Goal: Task Accomplishment & Management: Use online tool/utility

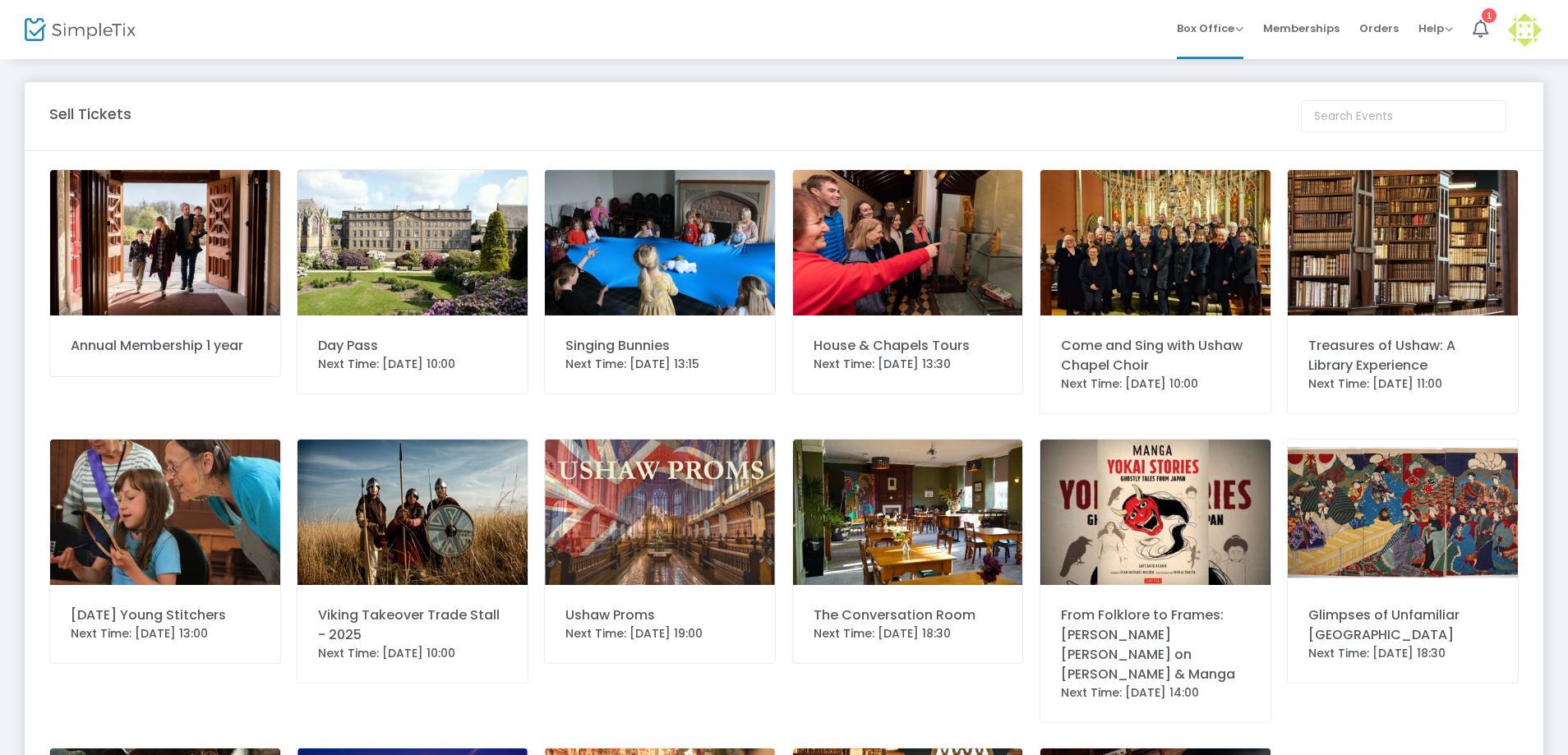
click at [646, 265] on img at bounding box center [659, 243] width 230 height 146
click at [0, 0] on span at bounding box center [0, 0] width 0 height 0
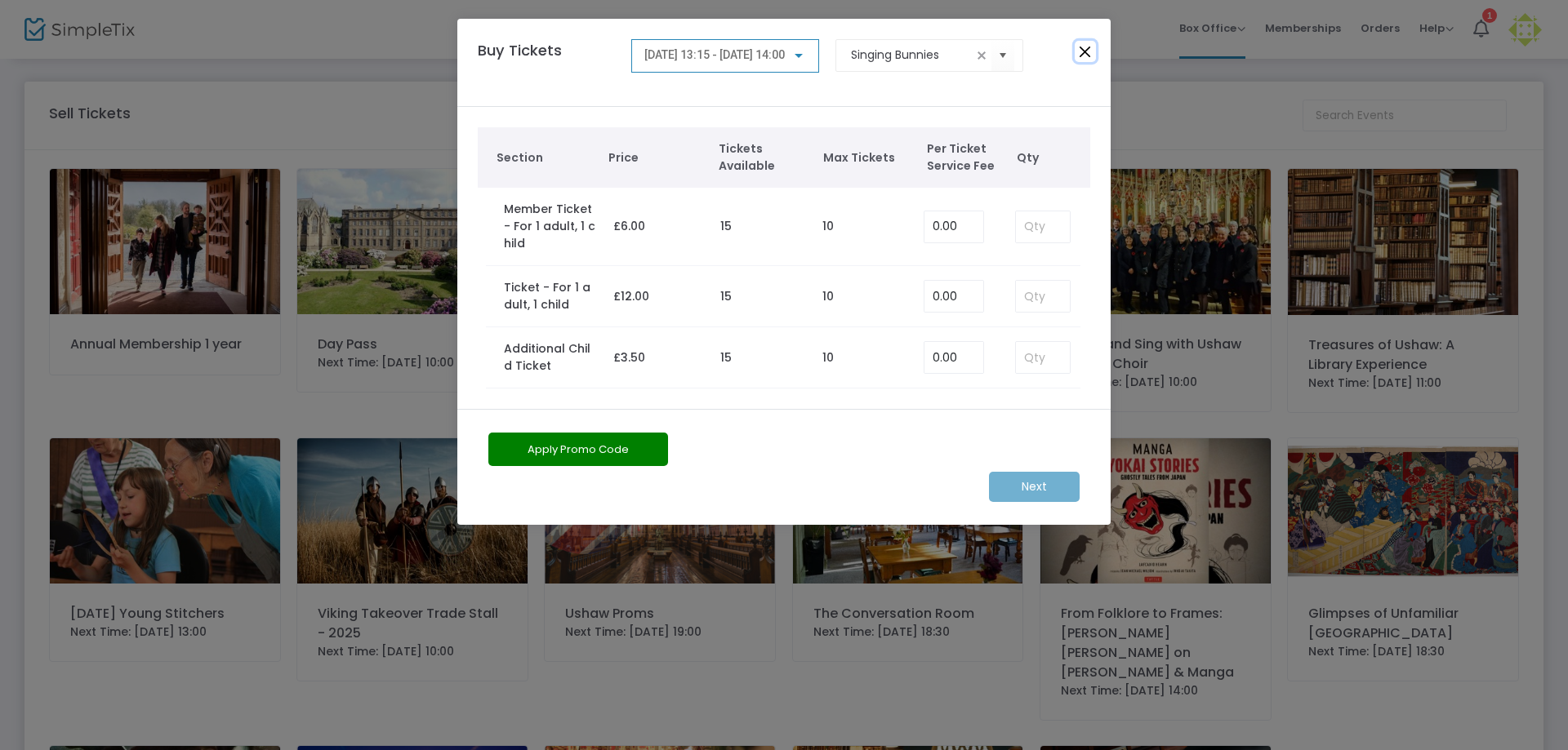
click at [1084, 59] on button "Close" at bounding box center [1085, 51] width 21 height 21
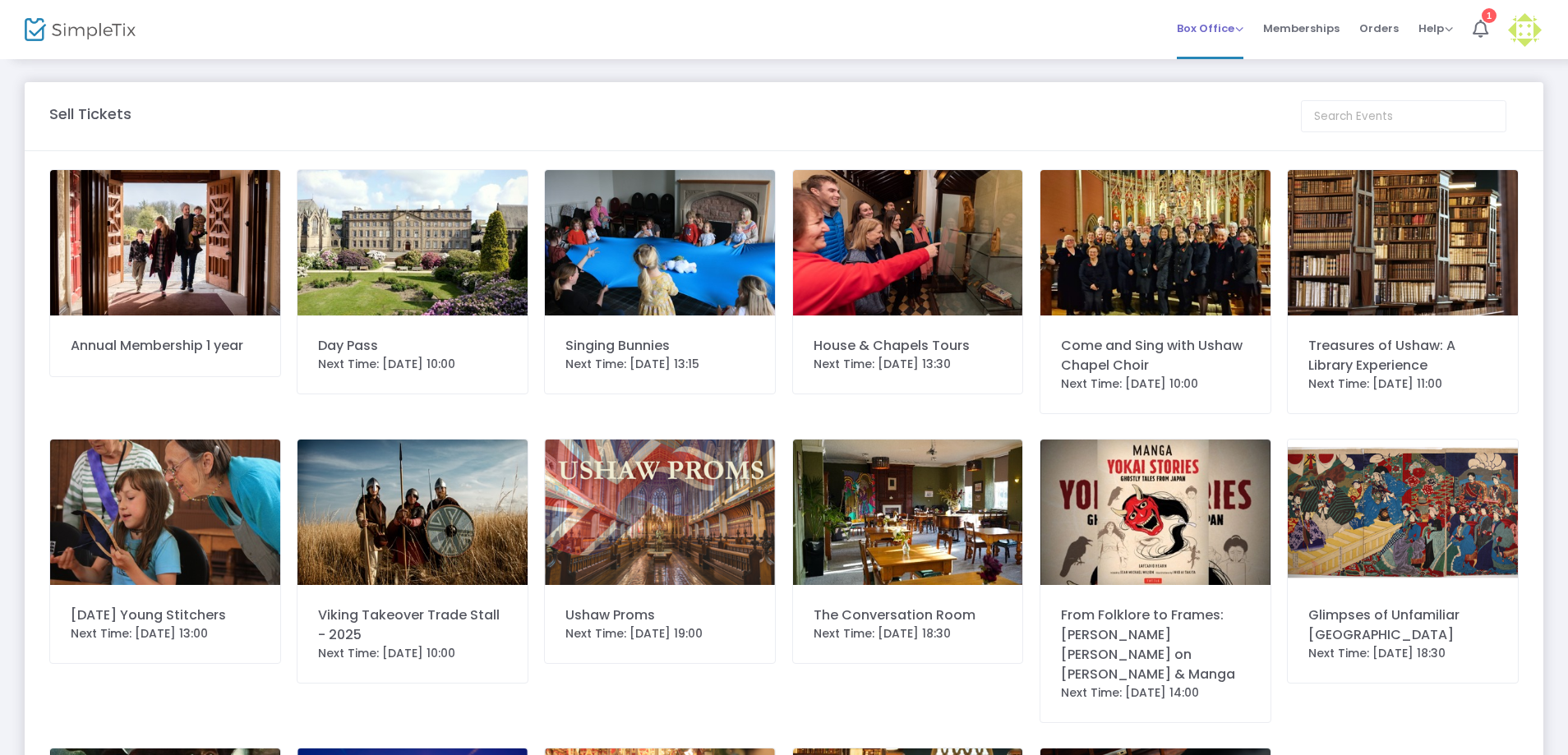
click at [1237, 26] on span "Box Office" at bounding box center [1210, 28] width 67 height 16
click at [1220, 90] on li "Bookings" at bounding box center [1235, 87] width 117 height 32
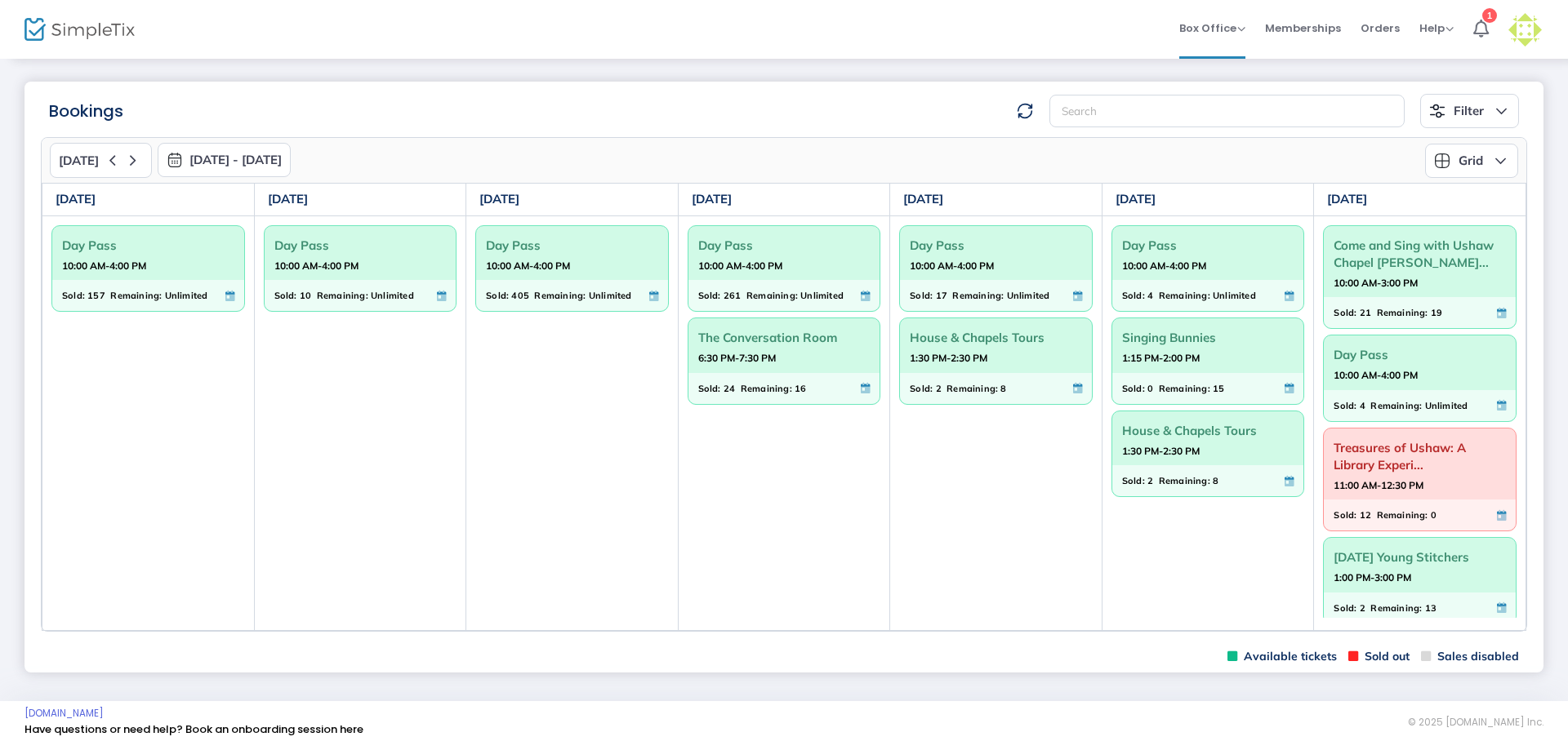
click at [1297, 389] on div "Sold: 0 Remaining: 15" at bounding box center [1207, 389] width 192 height 31
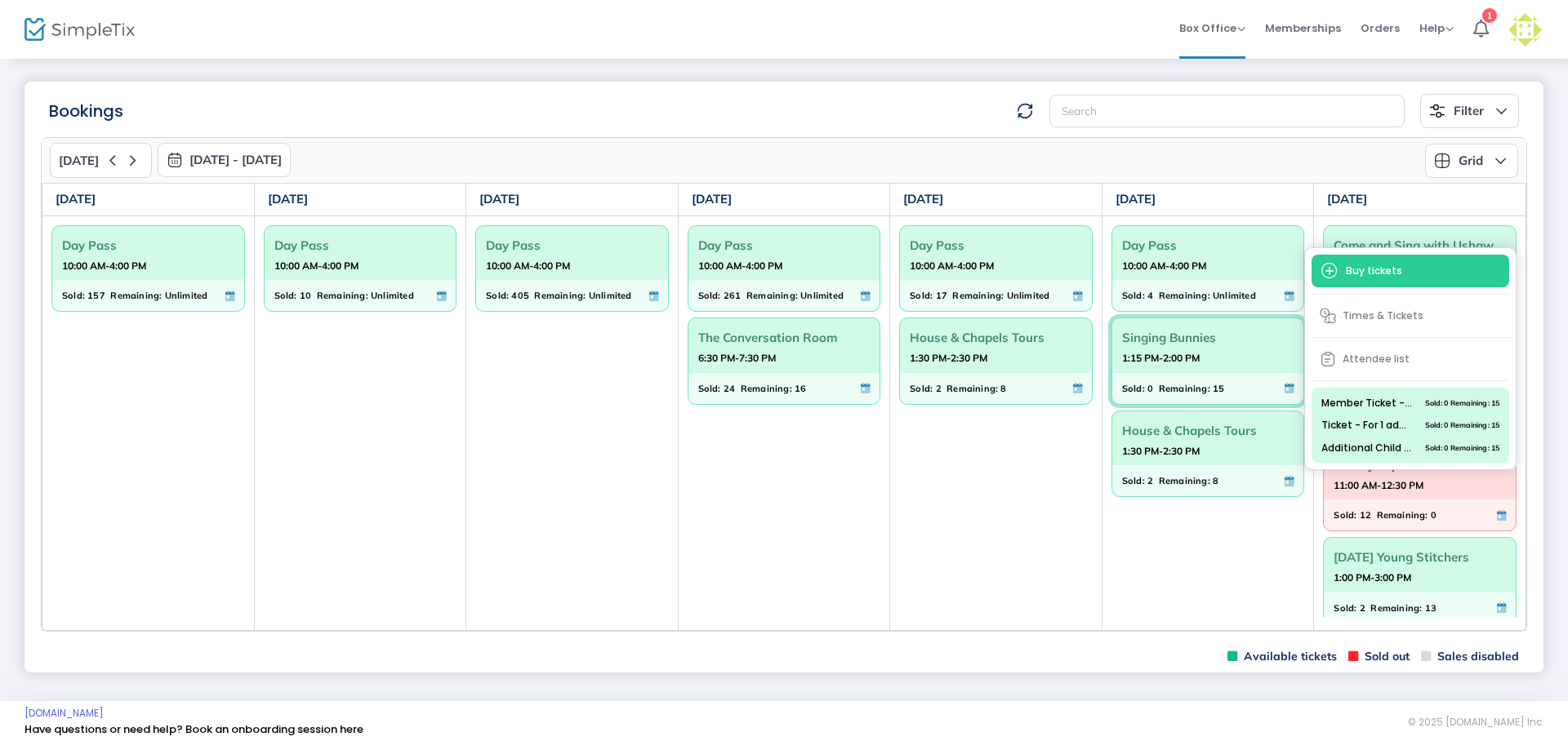
click at [1338, 65] on div "Bookings Filter Minimum available capacity Events Day Pass The Conversation Roo…" at bounding box center [784, 377] width 1568 height 640
